Goal: Entertainment & Leisure: Consume media (video, audio)

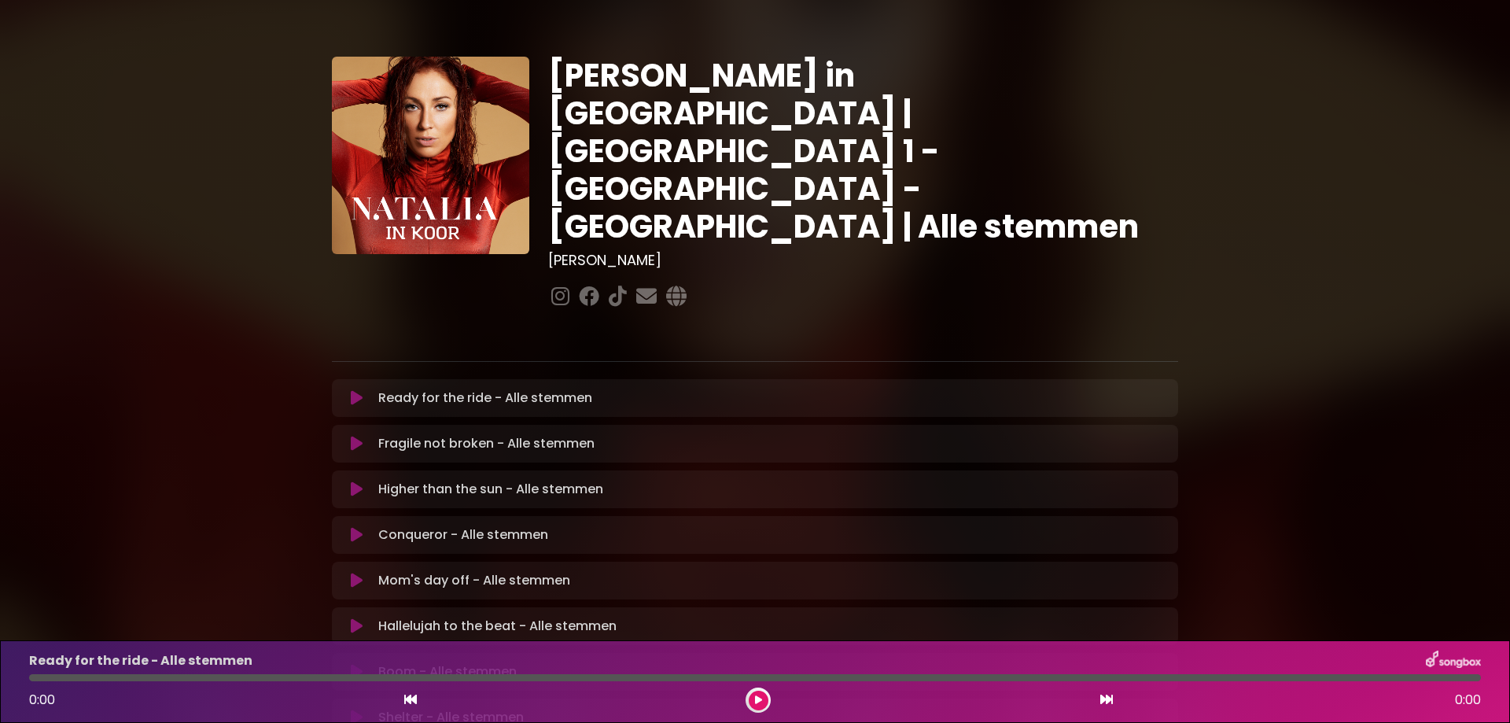
click at [356, 390] on icon at bounding box center [357, 398] width 12 height 16
click at [466, 388] on p "Ready for the ride - Voice 2 Loading Track..." at bounding box center [465, 397] width 174 height 19
click at [359, 390] on icon at bounding box center [357, 398] width 12 height 16
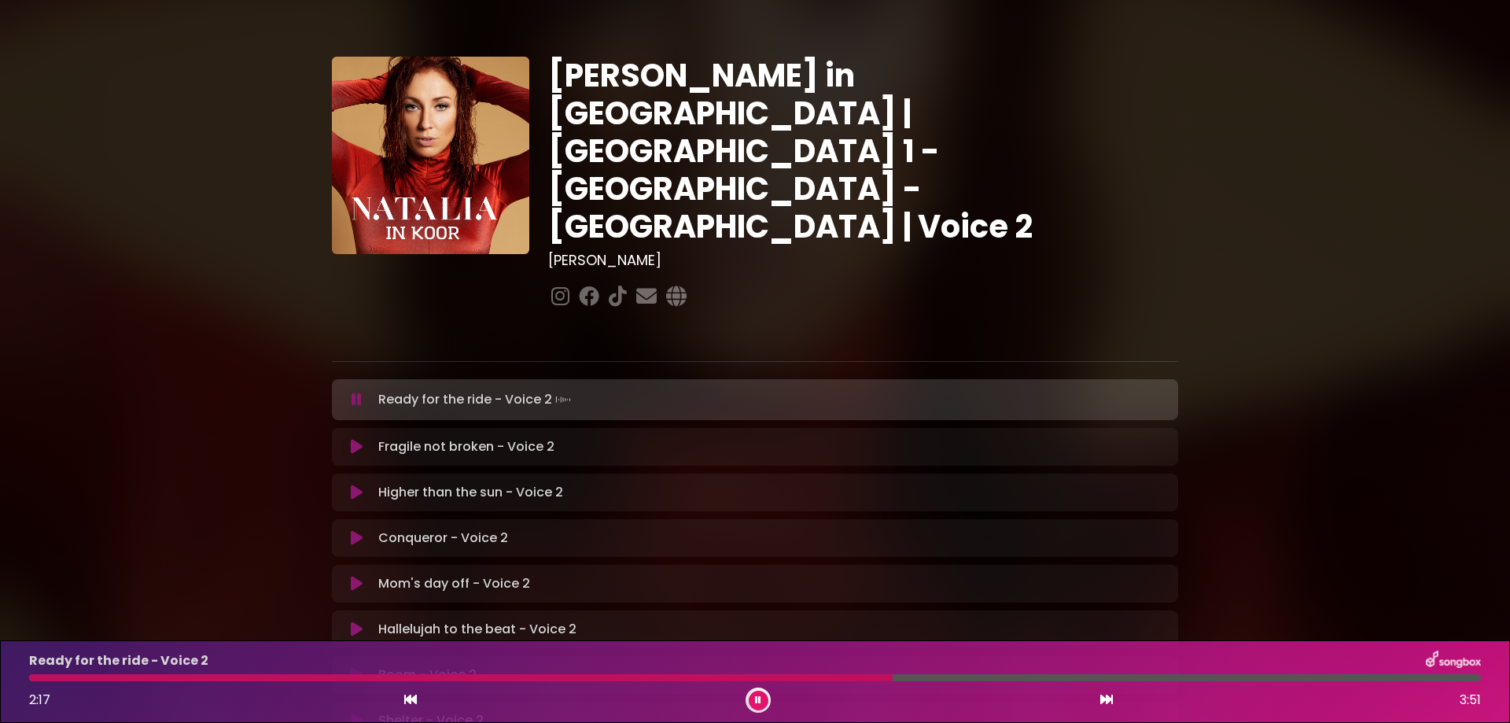
click at [759, 698] on icon at bounding box center [758, 699] width 6 height 9
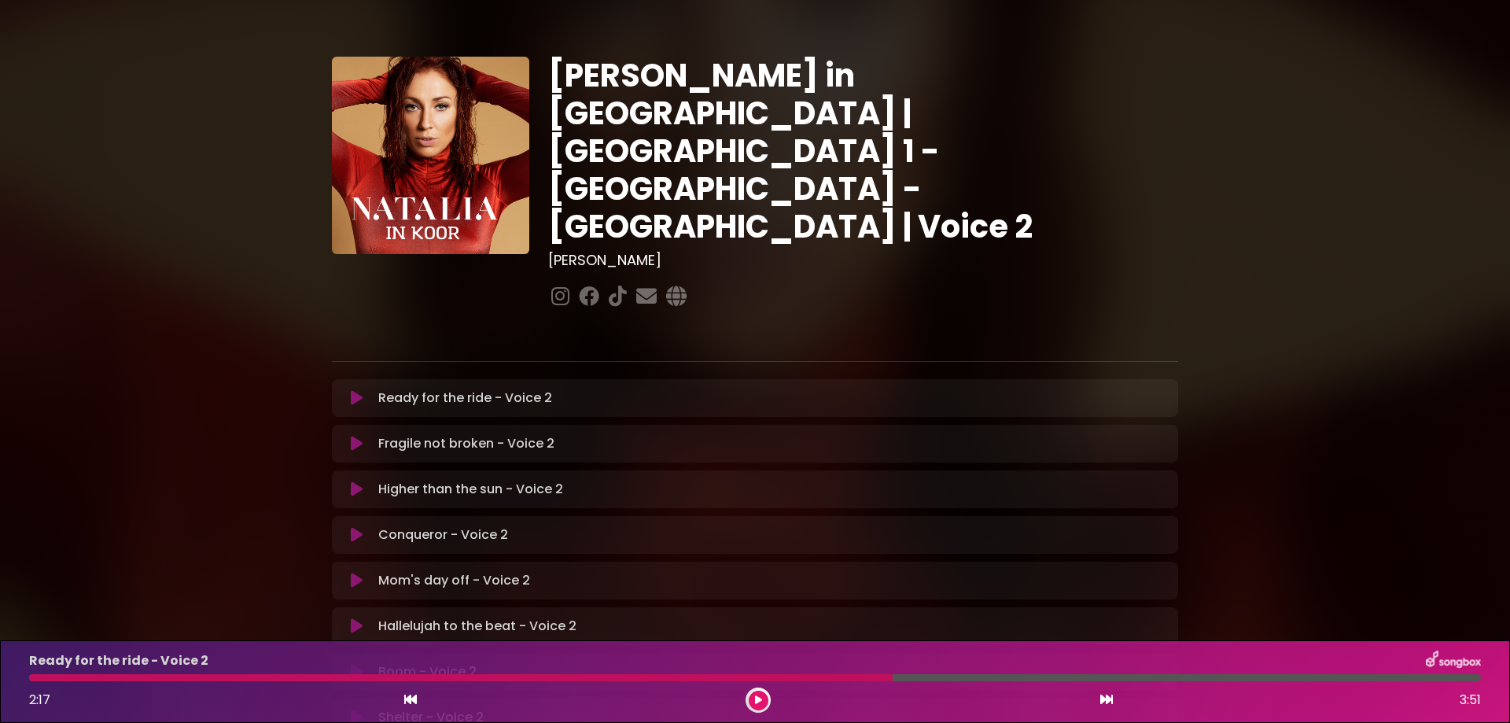
click at [35, 674] on div at bounding box center [460, 677] width 863 height 7
drag, startPoint x: 888, startPoint y: 680, endPoint x: 322, endPoint y: 681, distance: 566.9
click at [322, 681] on div "Ready for the ride - Voice 2 2:17 3:51" at bounding box center [755, 681] width 1470 height 62
click at [101, 677] on div at bounding box center [460, 677] width 863 height 7
click at [758, 699] on icon at bounding box center [758, 699] width 7 height 9
